Goal: Task Accomplishment & Management: Use online tool/utility

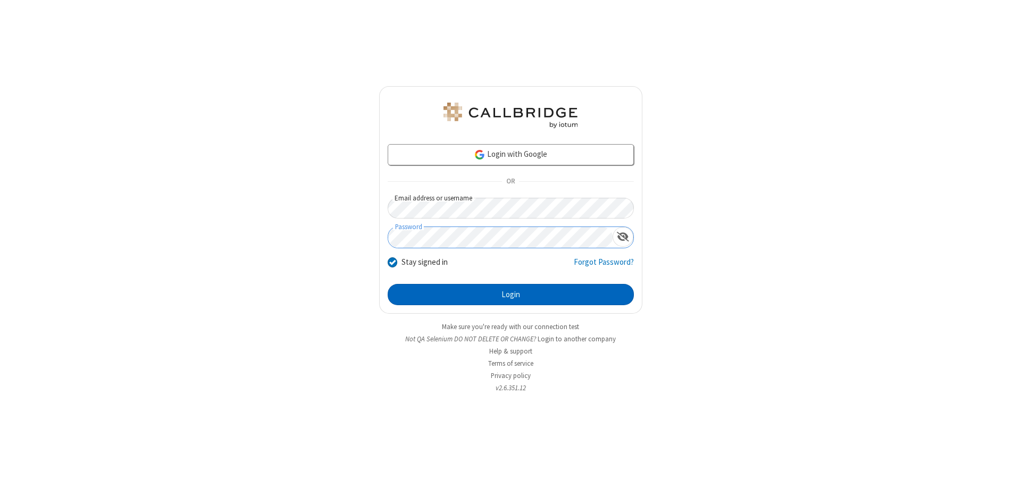
click at [510, 294] on button "Login" at bounding box center [510, 294] width 246 height 21
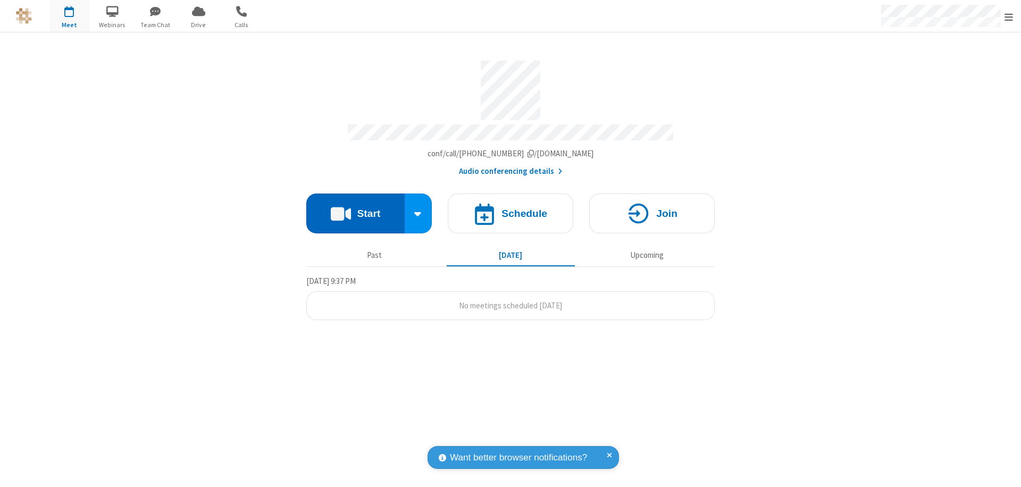
click at [355, 208] on button "Start" at bounding box center [355, 213] width 98 height 40
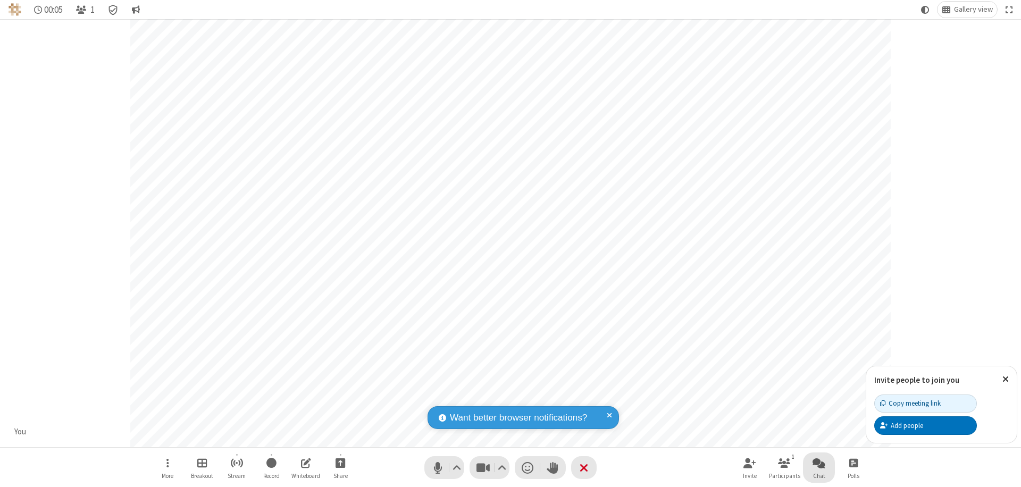
click at [819, 462] on span "Open chat" at bounding box center [818, 462] width 13 height 13
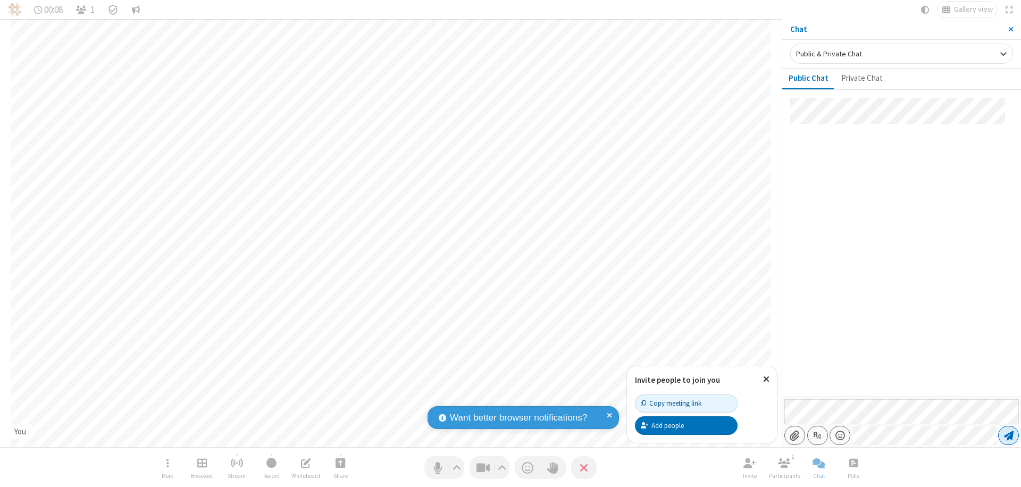
click at [1008, 435] on span "Send message" at bounding box center [1009, 435] width 10 height 11
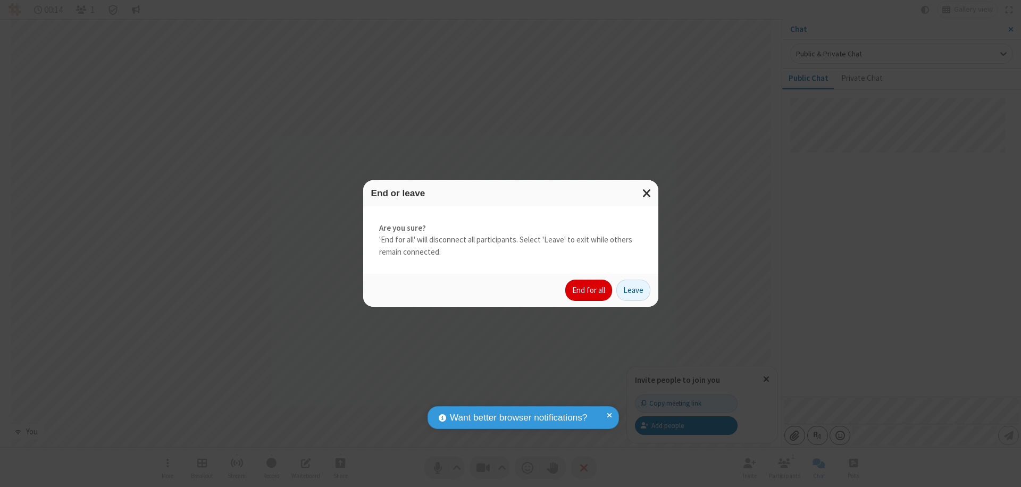
click at [589, 290] on button "End for all" at bounding box center [588, 290] width 47 height 21
